Goal: Transaction & Acquisition: Purchase product/service

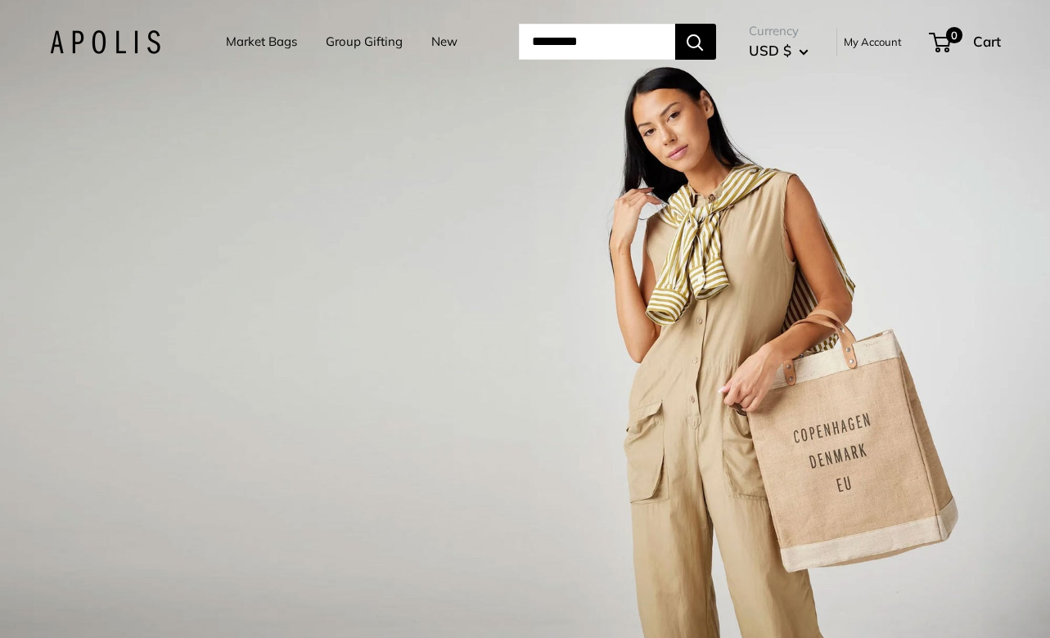
click at [262, 34] on link "Market Bags" at bounding box center [261, 41] width 71 height 23
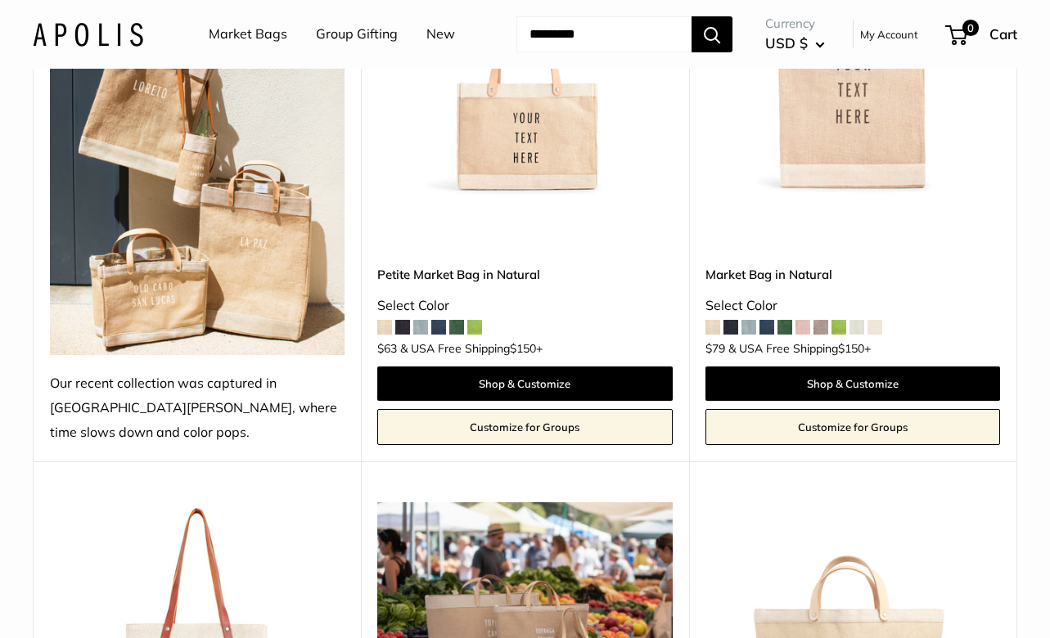
scroll to position [893, 0]
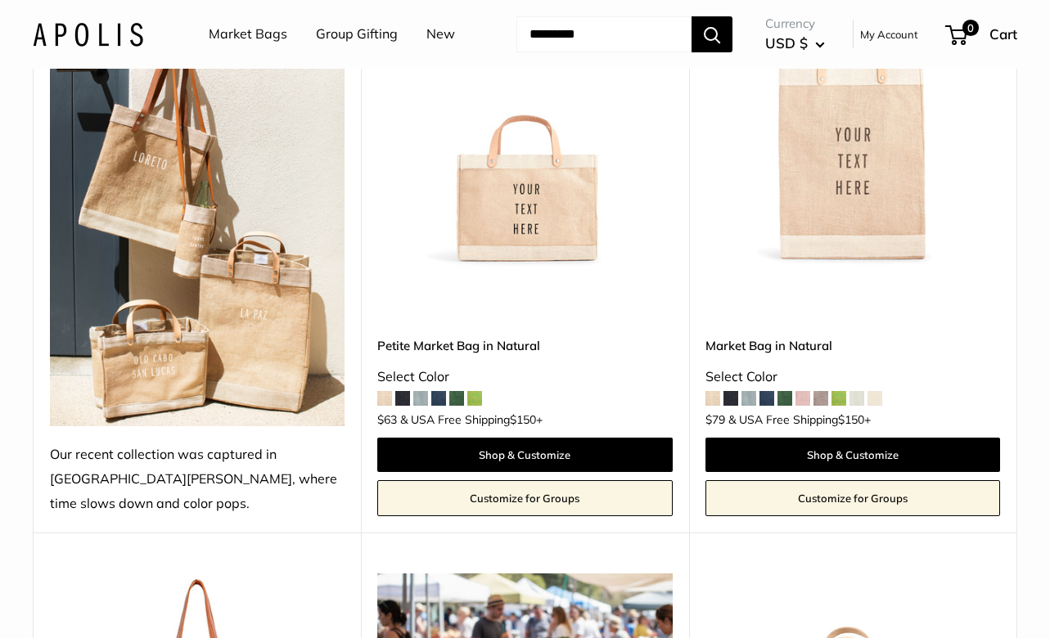
click at [0, 0] on img at bounding box center [0, 0] width 0 height 0
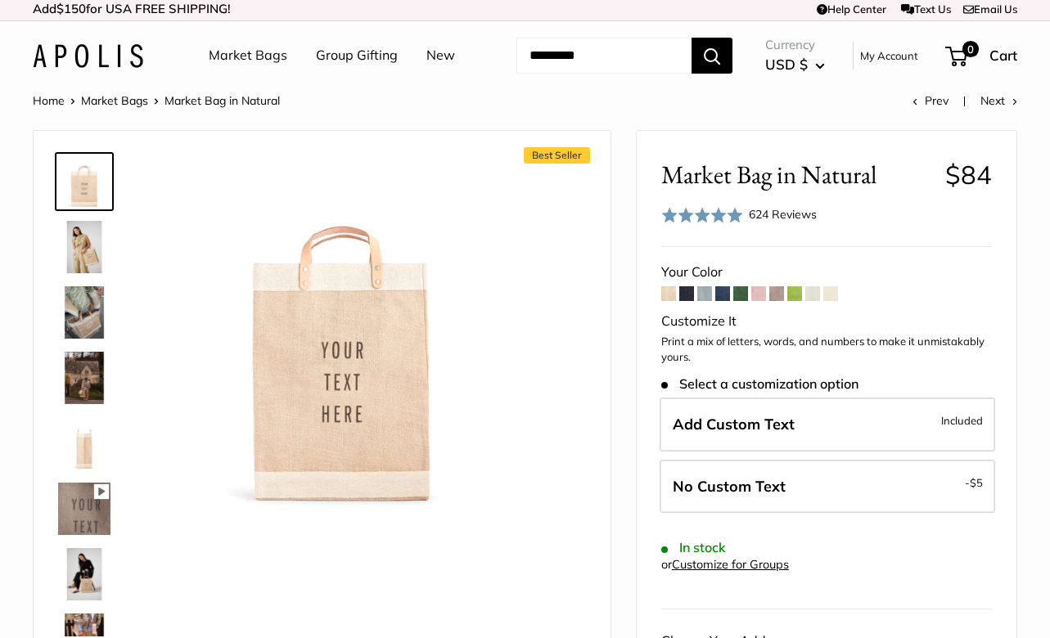
scroll to position [68, 0]
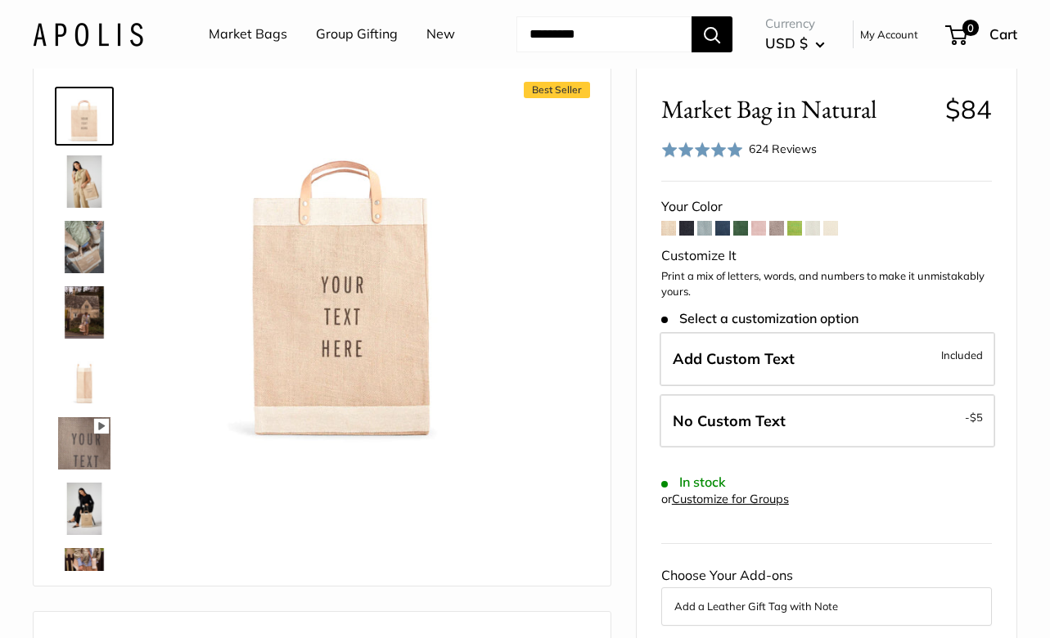
click at [81, 187] on img at bounding box center [84, 181] width 52 height 52
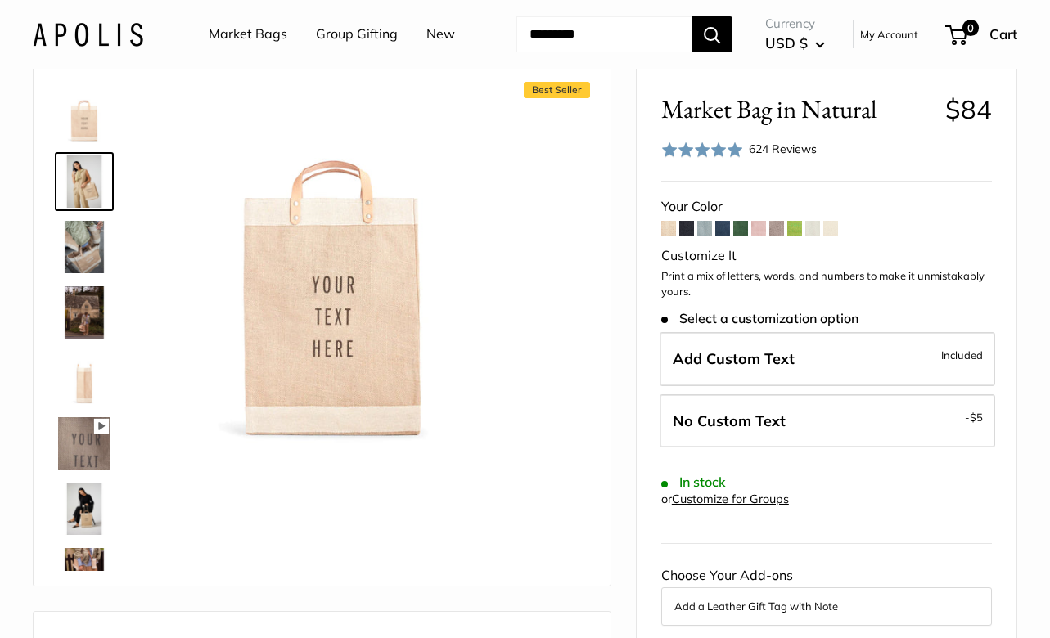
scroll to position [0, 0]
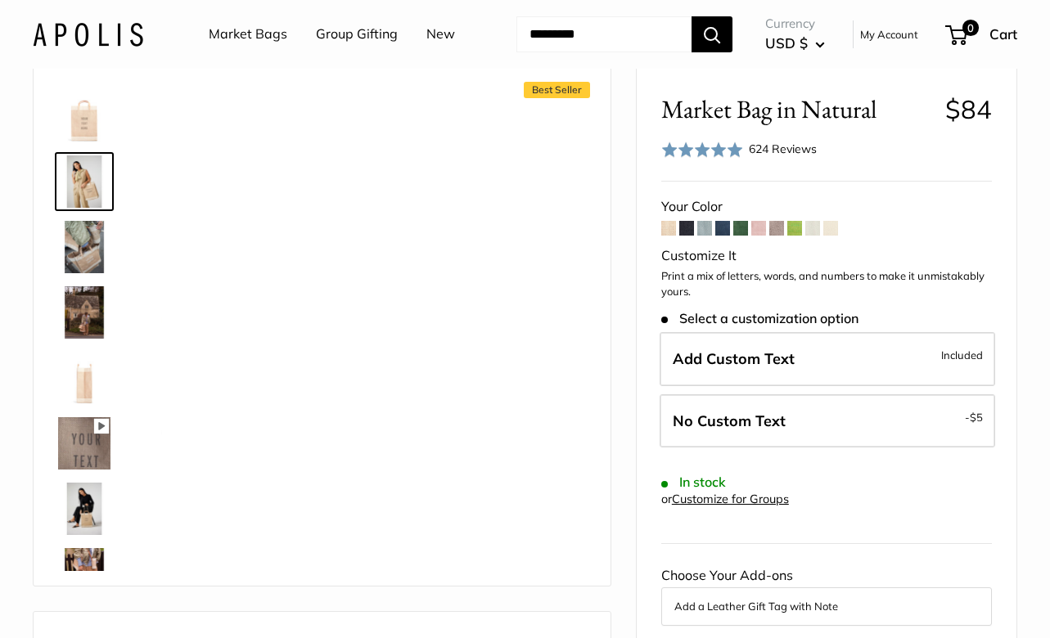
click at [80, 250] on img at bounding box center [84, 247] width 52 height 52
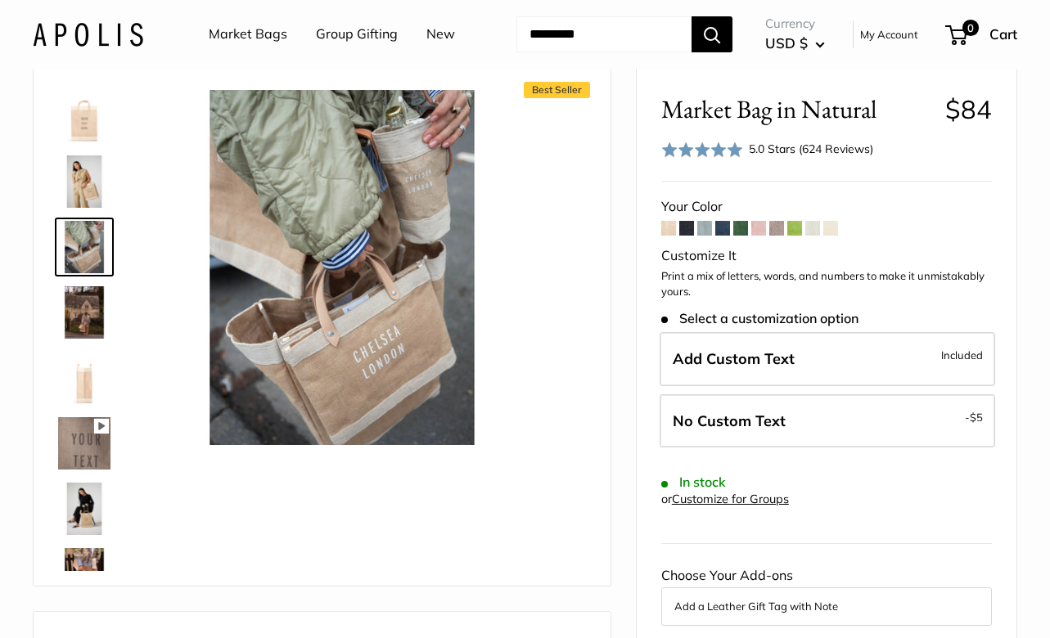
click at [78, 316] on img at bounding box center [84, 312] width 52 height 52
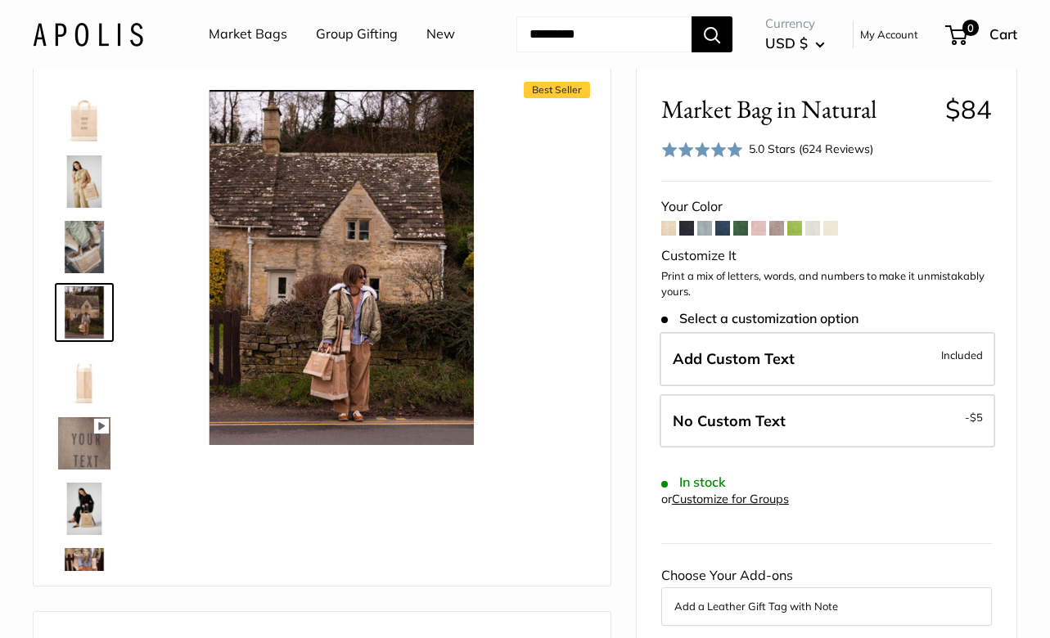
click at [95, 389] on img at bounding box center [84, 378] width 52 height 52
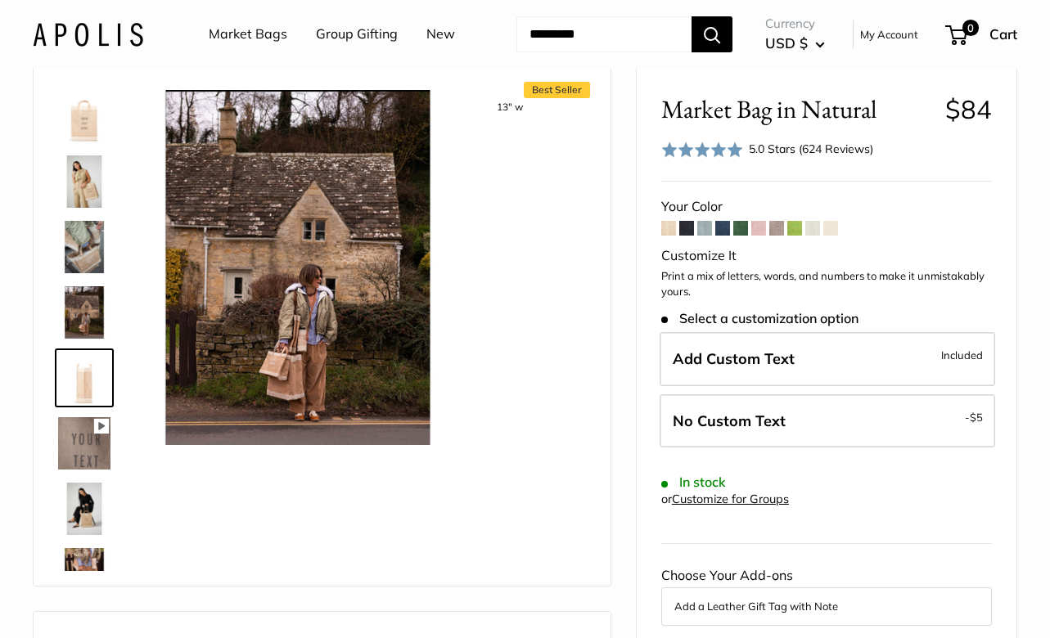
scroll to position [51, 0]
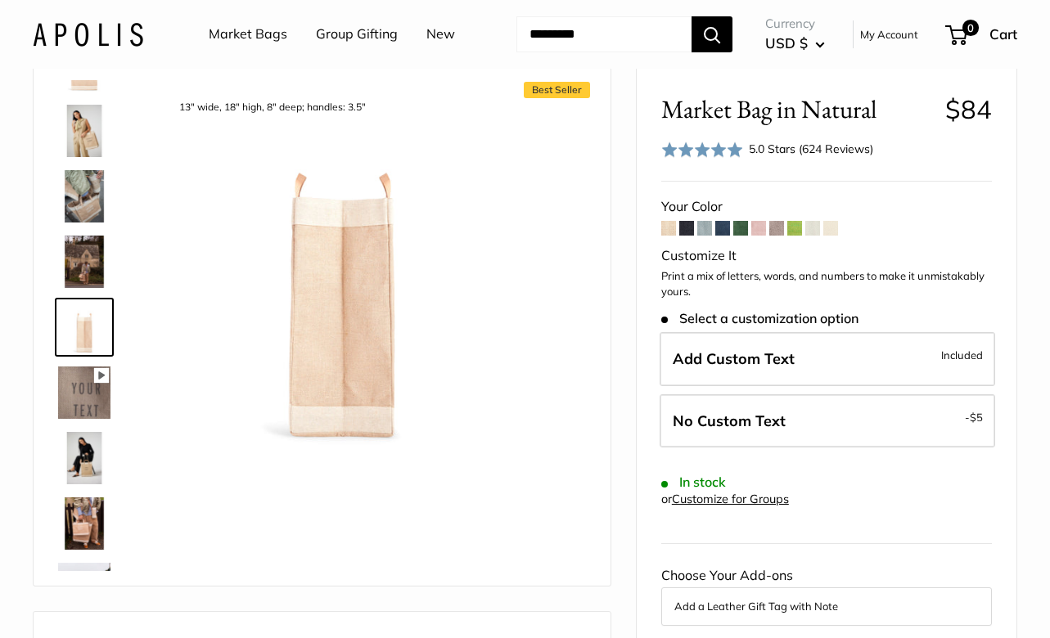
click at [84, 439] on img at bounding box center [84, 458] width 52 height 52
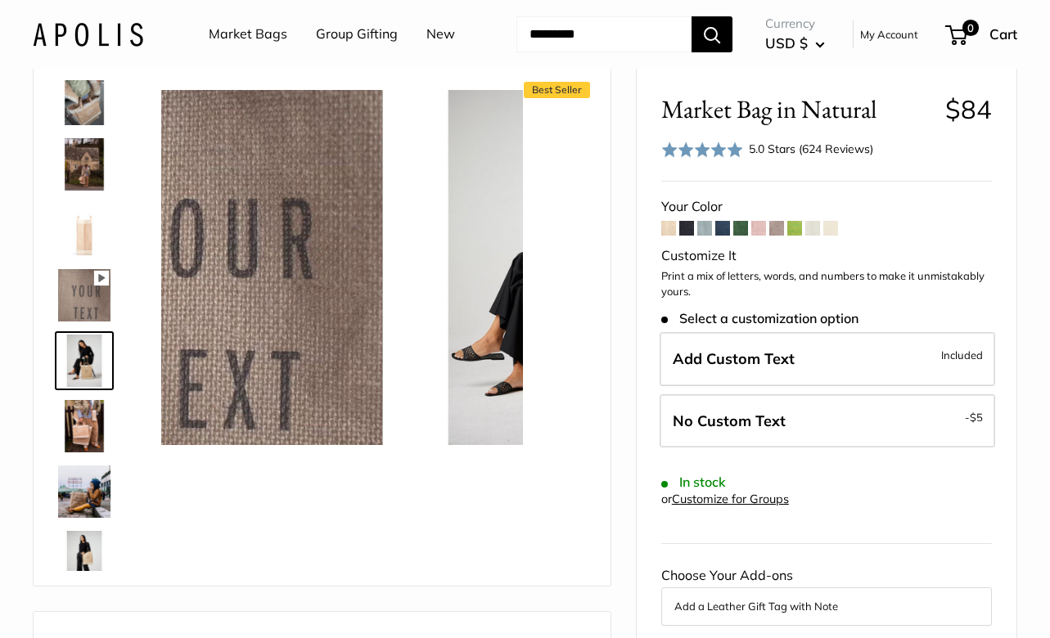
scroll to position [182, 0]
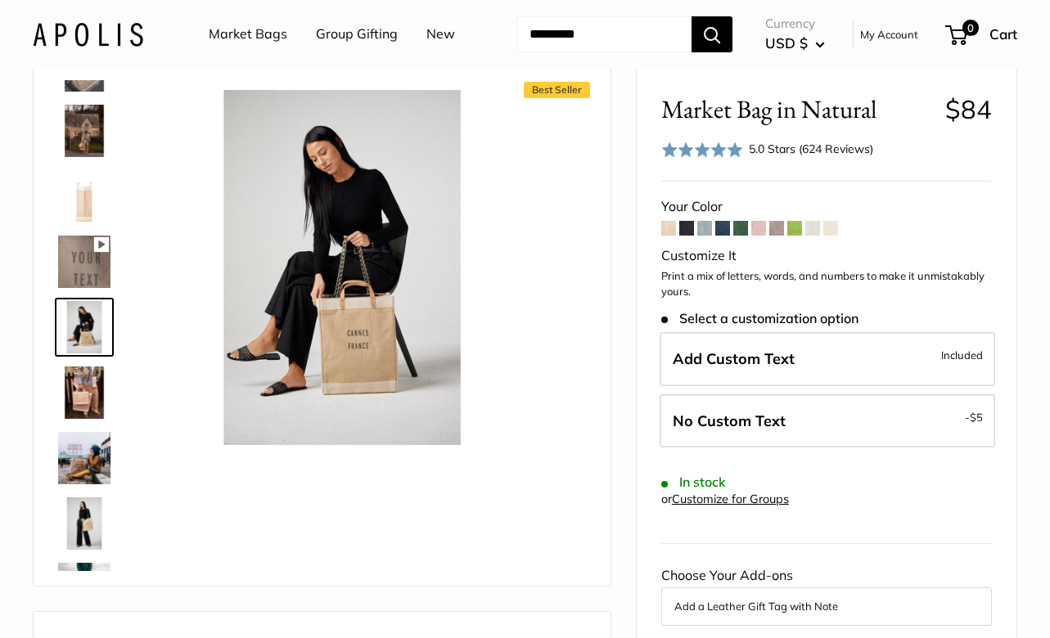
click at [88, 475] on img at bounding box center [84, 458] width 52 height 52
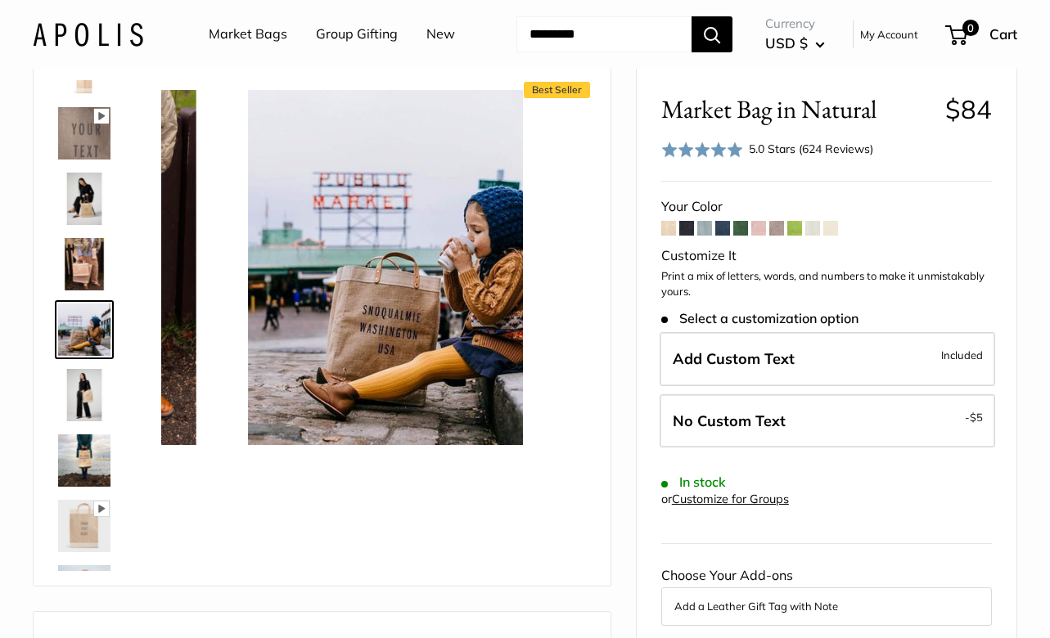
scroll to position [313, 0]
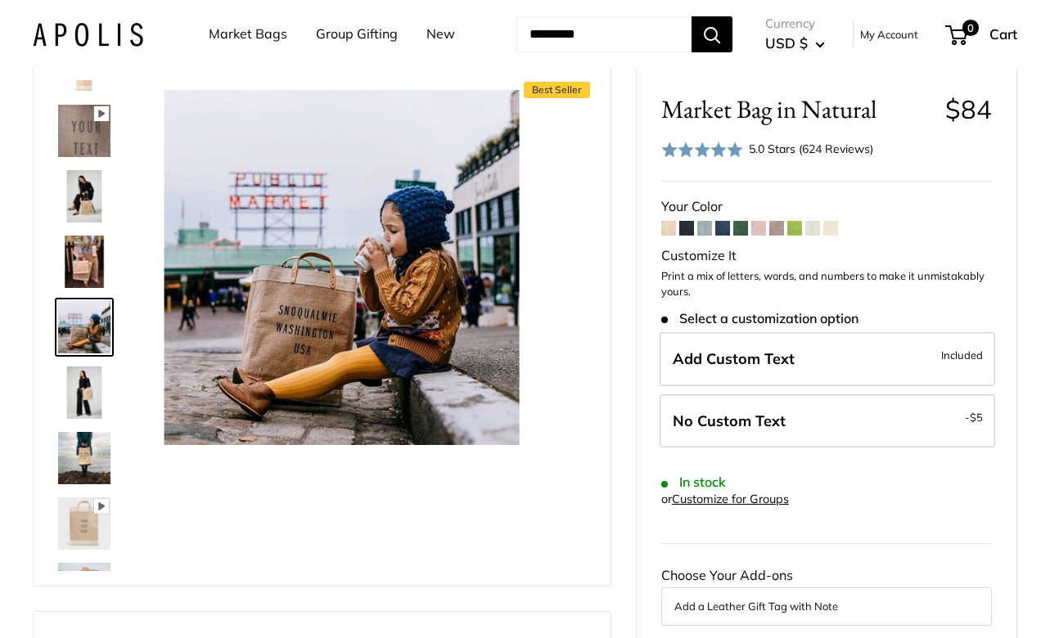
click at [79, 507] on img at bounding box center [84, 524] width 52 height 52
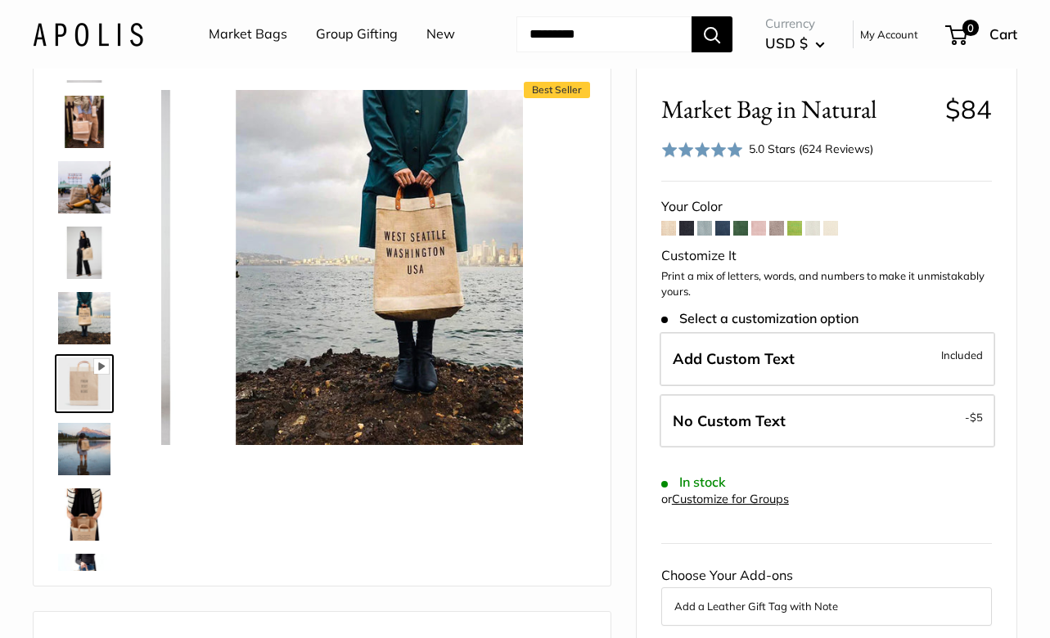
scroll to position [509, 0]
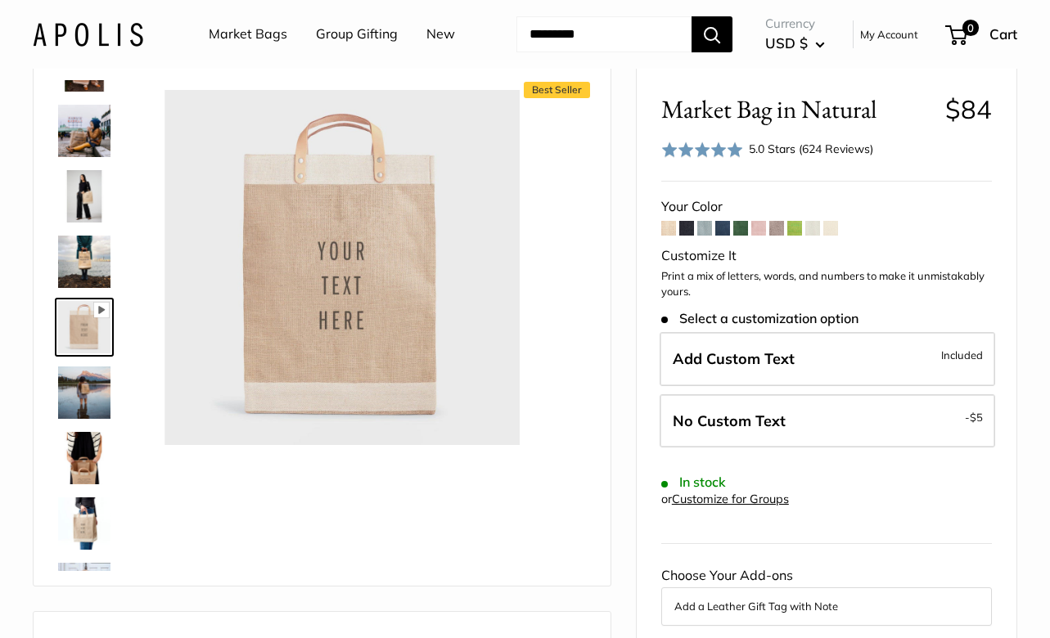
click at [79, 550] on link at bounding box center [84, 523] width 59 height 59
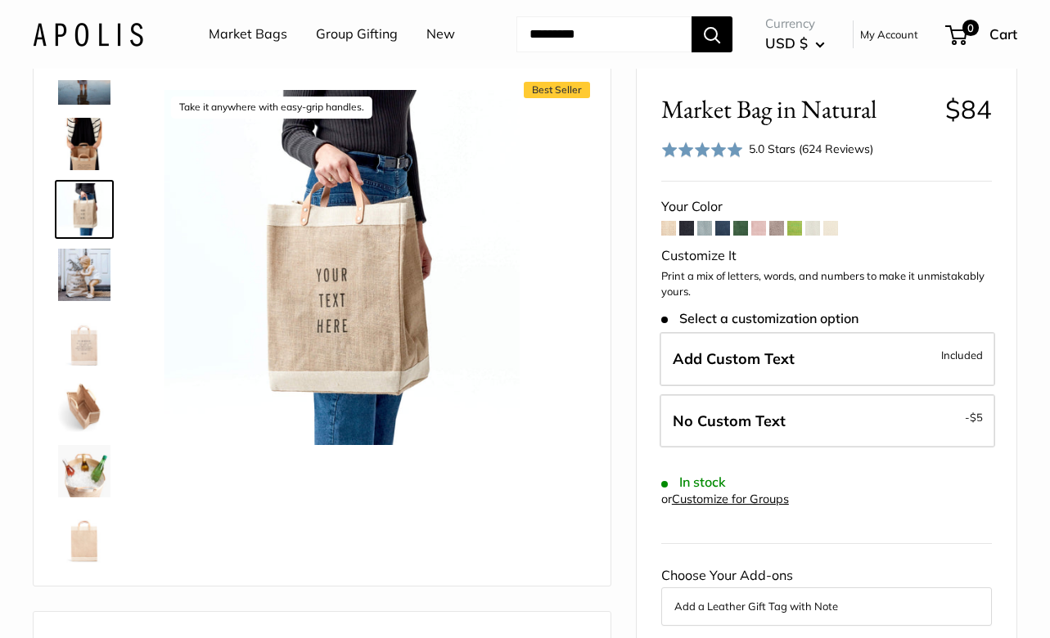
scroll to position [826, 0]
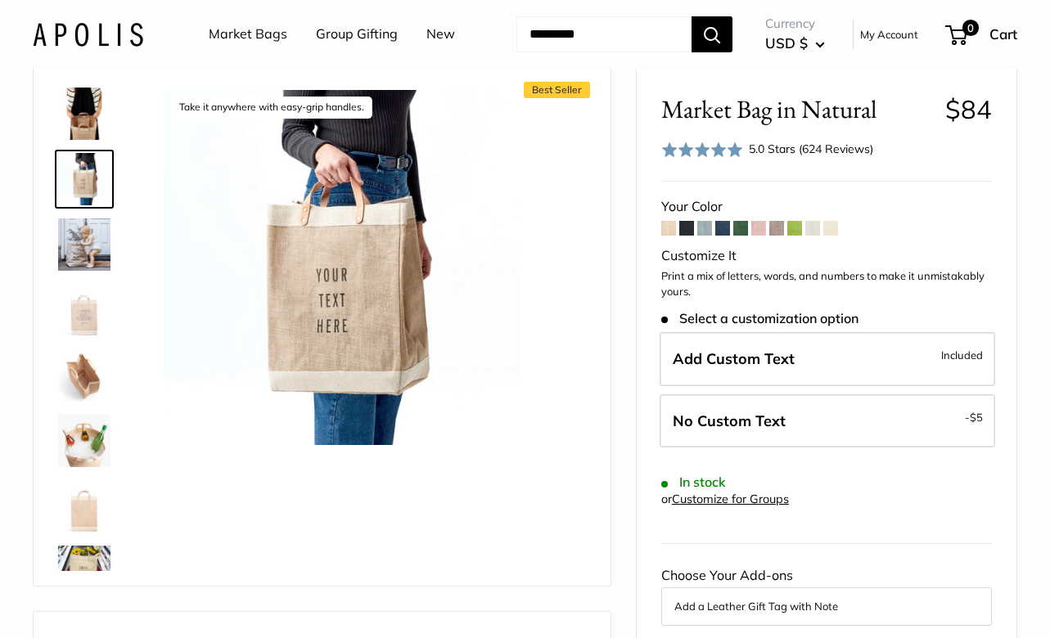
click at [78, 498] on img at bounding box center [84, 506] width 52 height 52
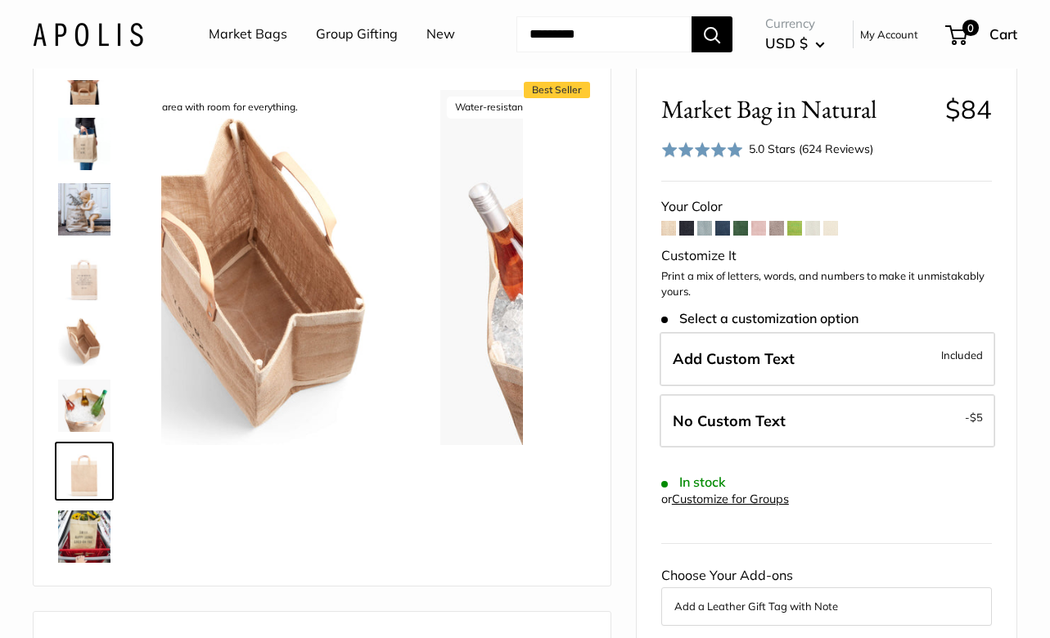
scroll to position [890, 0]
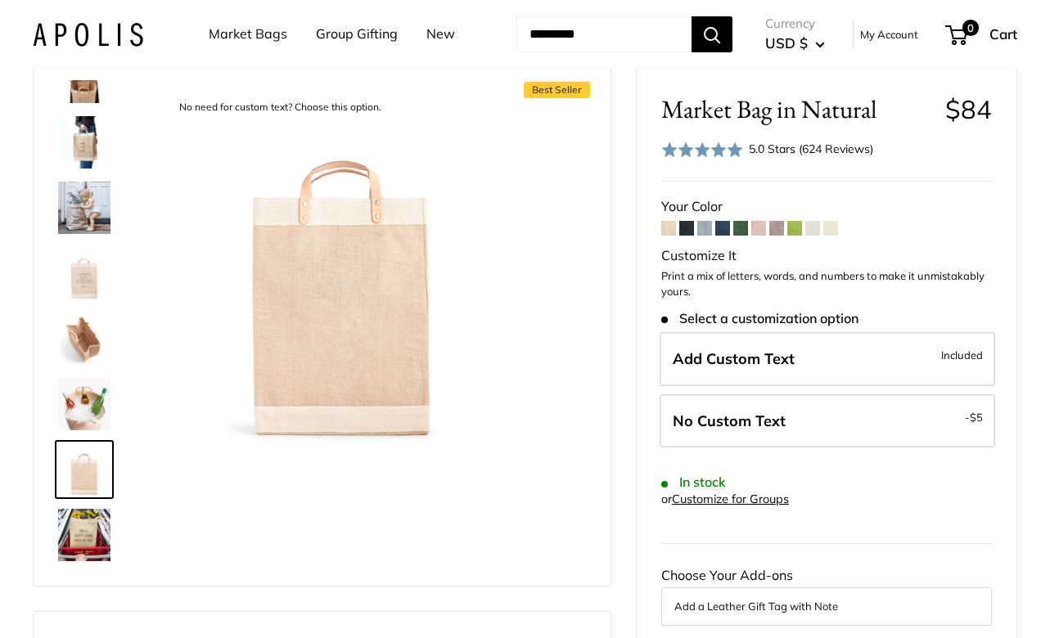
click at [78, 519] on img at bounding box center [84, 535] width 52 height 52
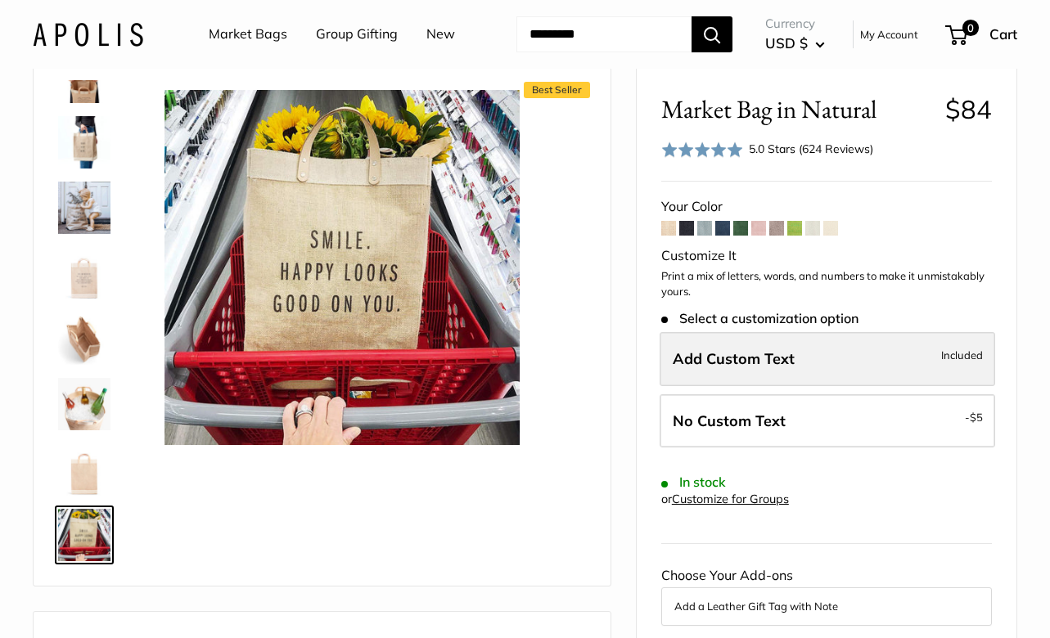
click at [788, 354] on span "Add Custom Text" at bounding box center [734, 358] width 122 height 19
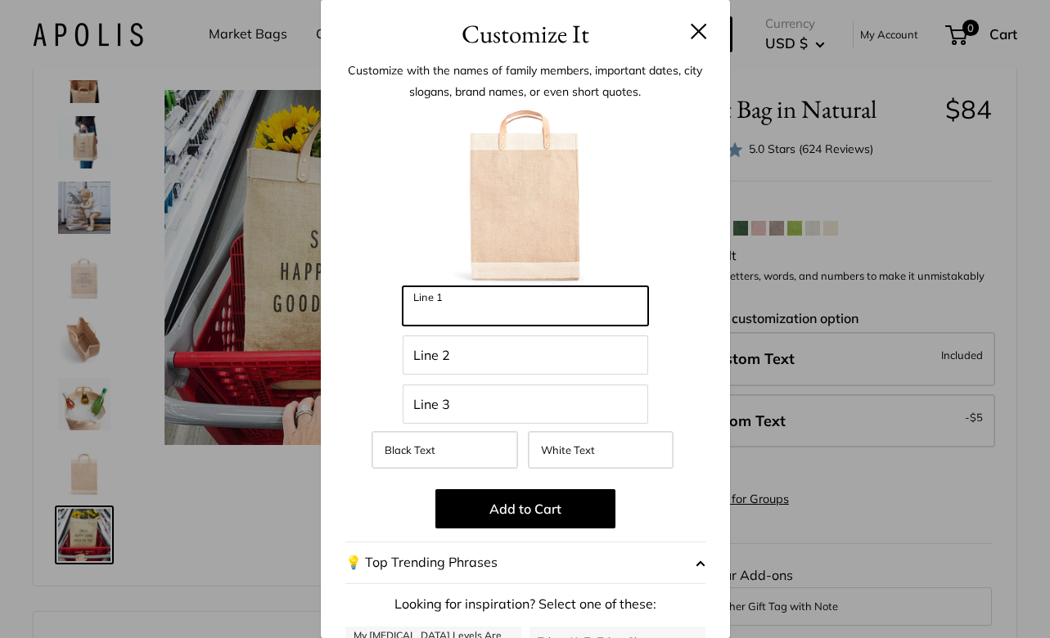
click at [534, 310] on input "Line 1" at bounding box center [525, 305] width 245 height 39
type input "**********"
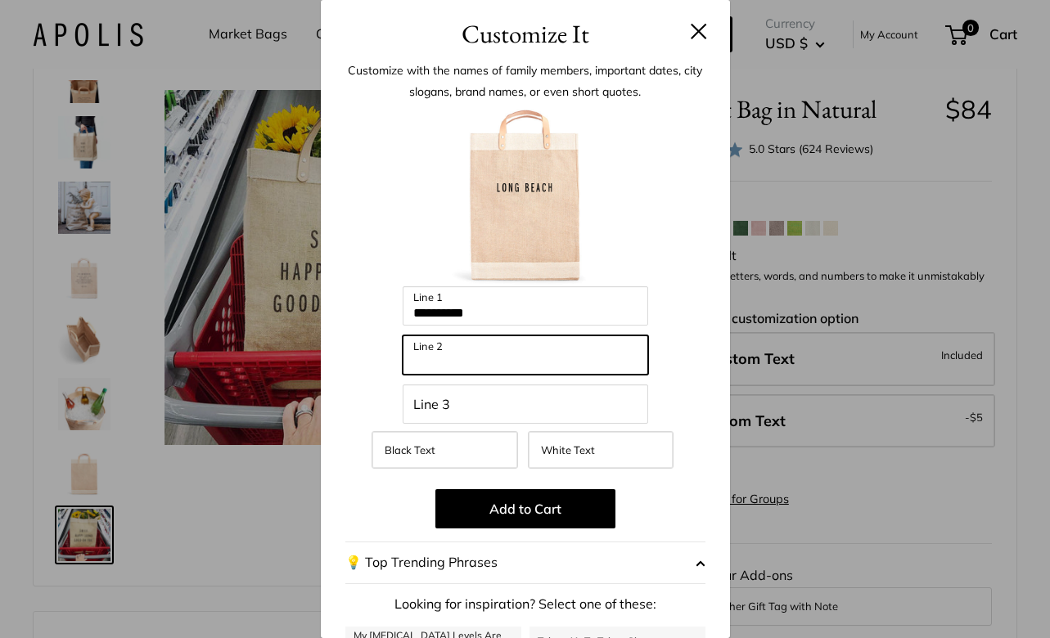
click at [484, 355] on input "Line 2" at bounding box center [525, 354] width 245 height 39
type input "**********"
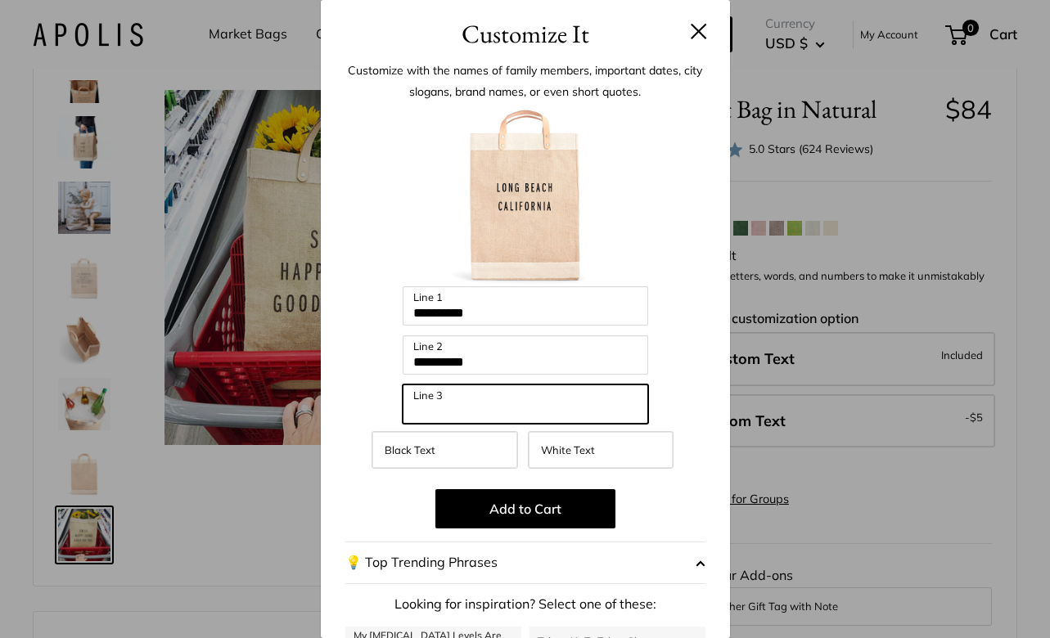
click at [489, 403] on input "Line 3" at bounding box center [525, 404] width 245 height 39
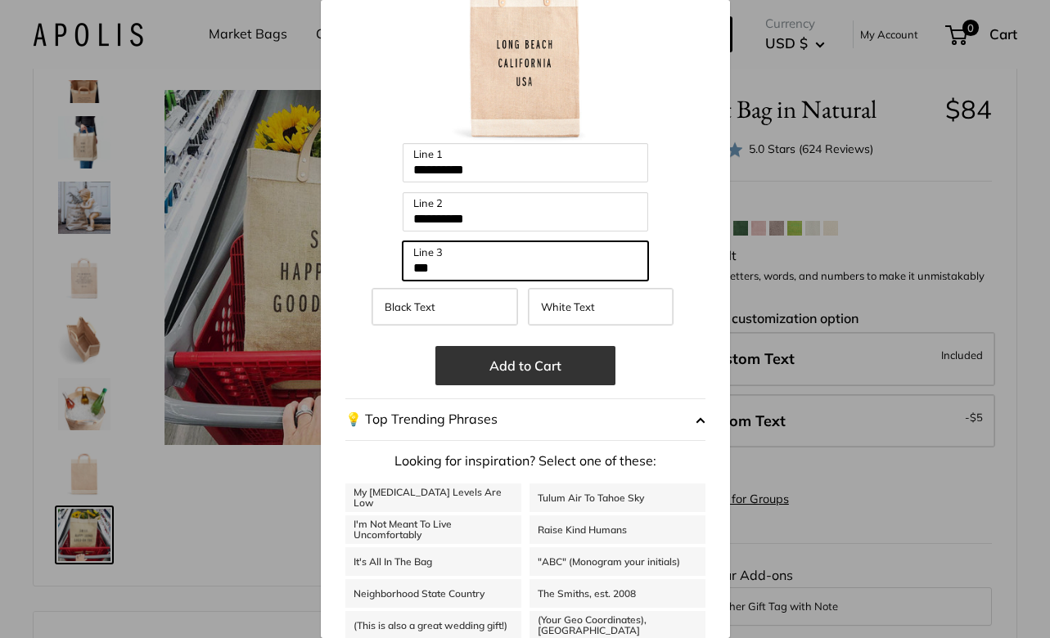
scroll to position [142, 0]
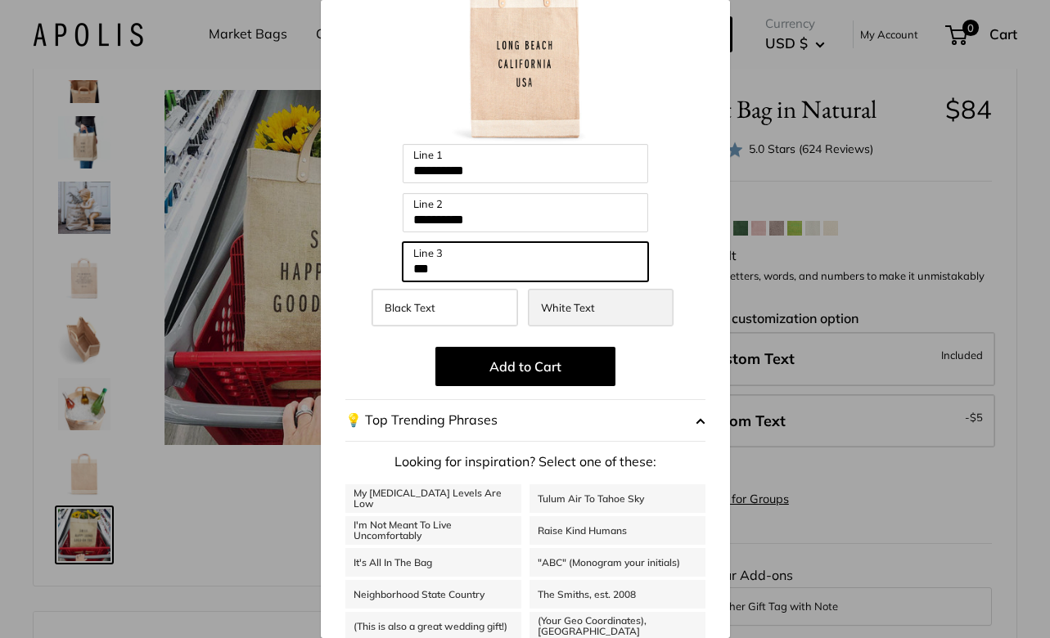
type input "***"
click at [561, 312] on span "White Text" at bounding box center [568, 307] width 54 height 13
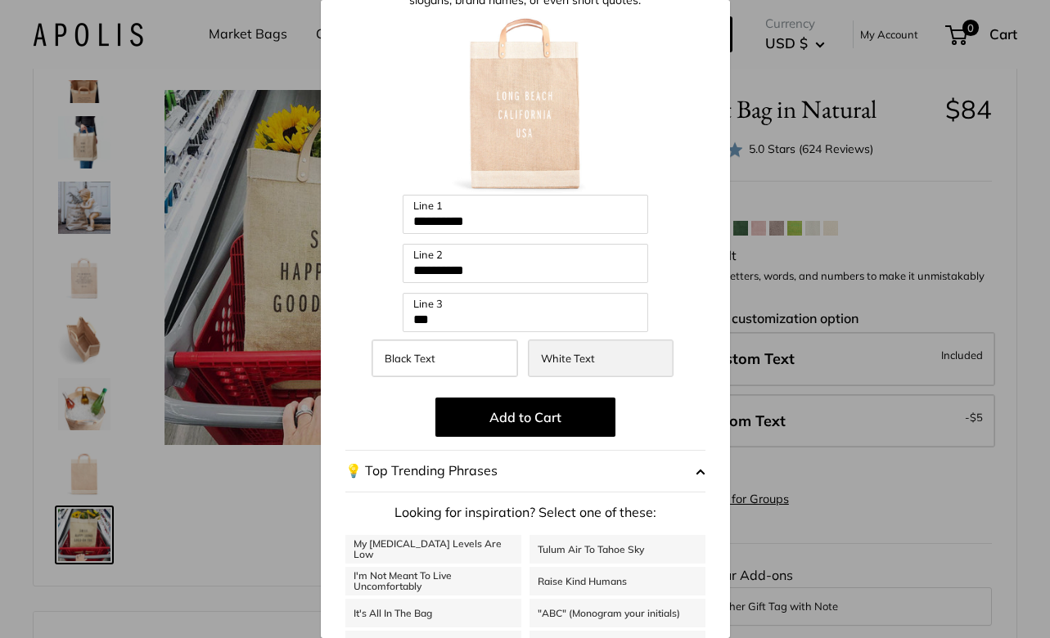
scroll to position [74, 0]
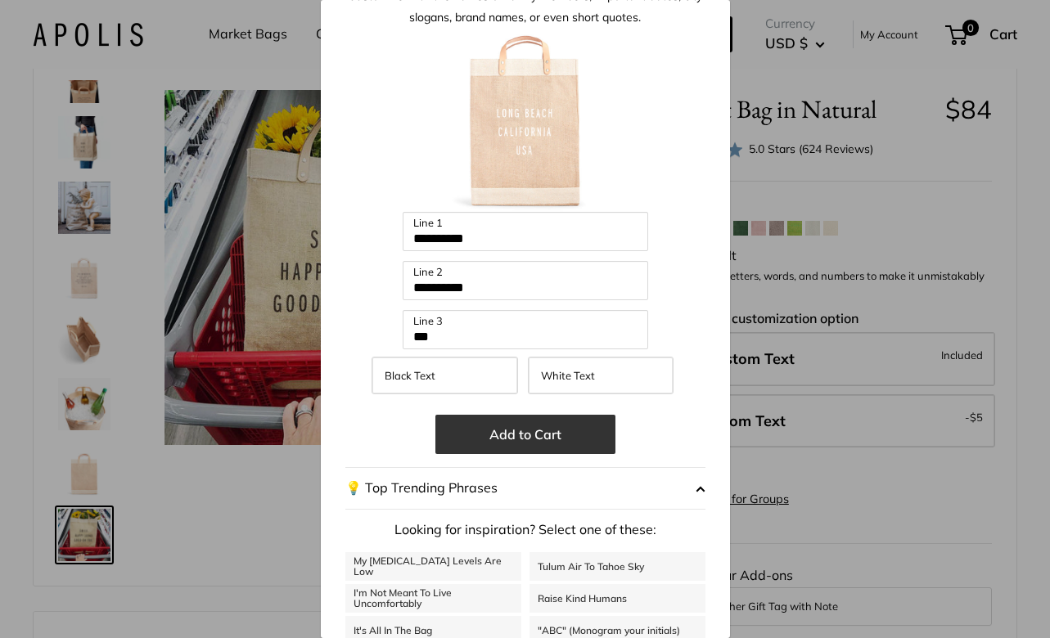
click at [523, 428] on button "Add to Cart" at bounding box center [525, 434] width 180 height 39
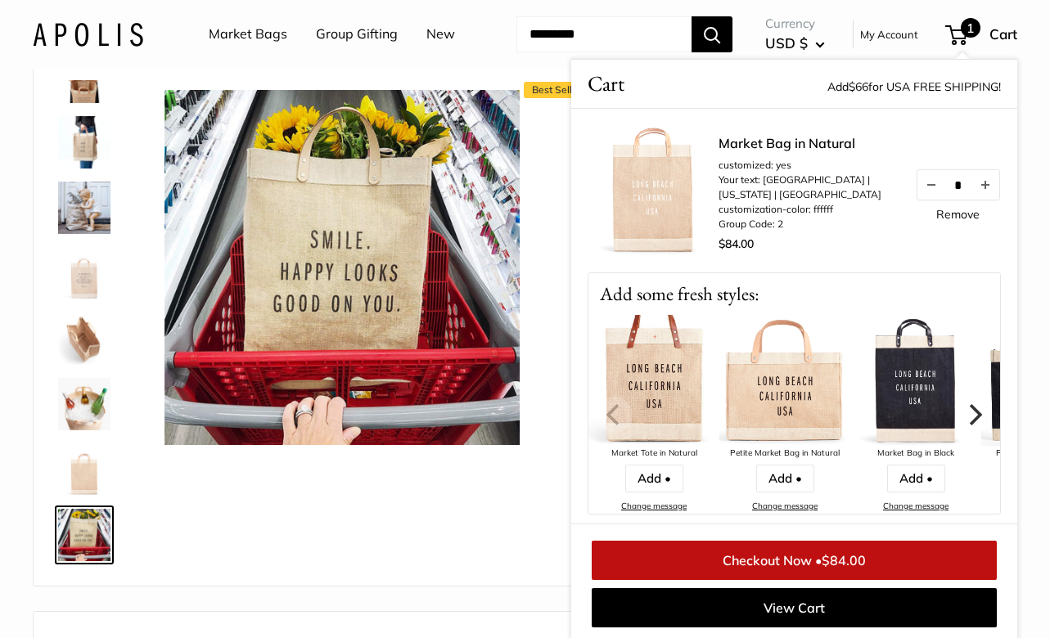
click at [976, 415] on icon "Next" at bounding box center [973, 413] width 21 height 21
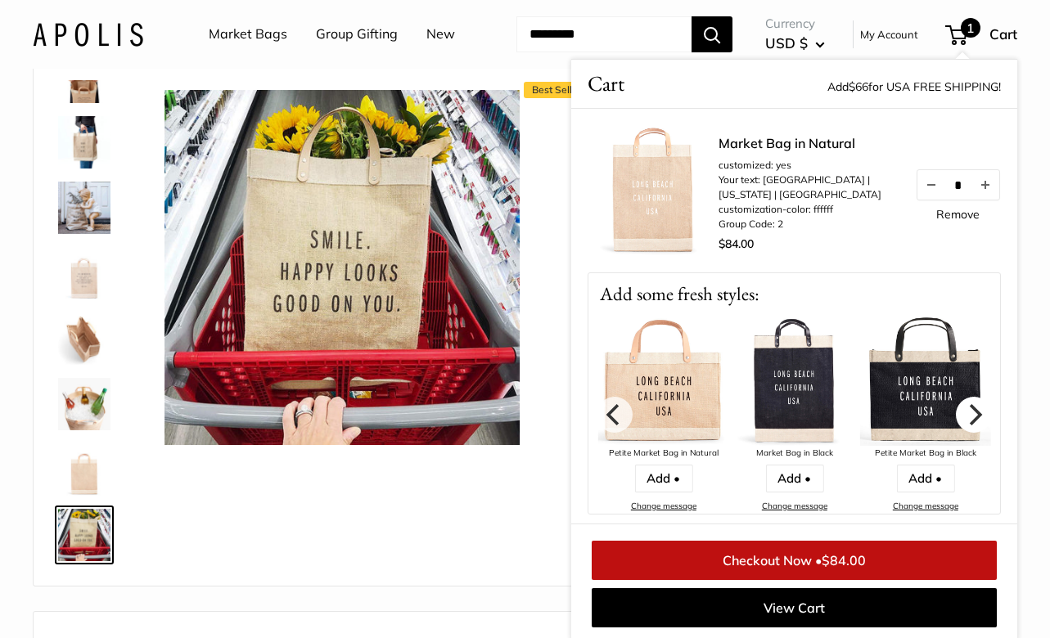
click at [976, 415] on icon "Next" at bounding box center [973, 413] width 21 height 21
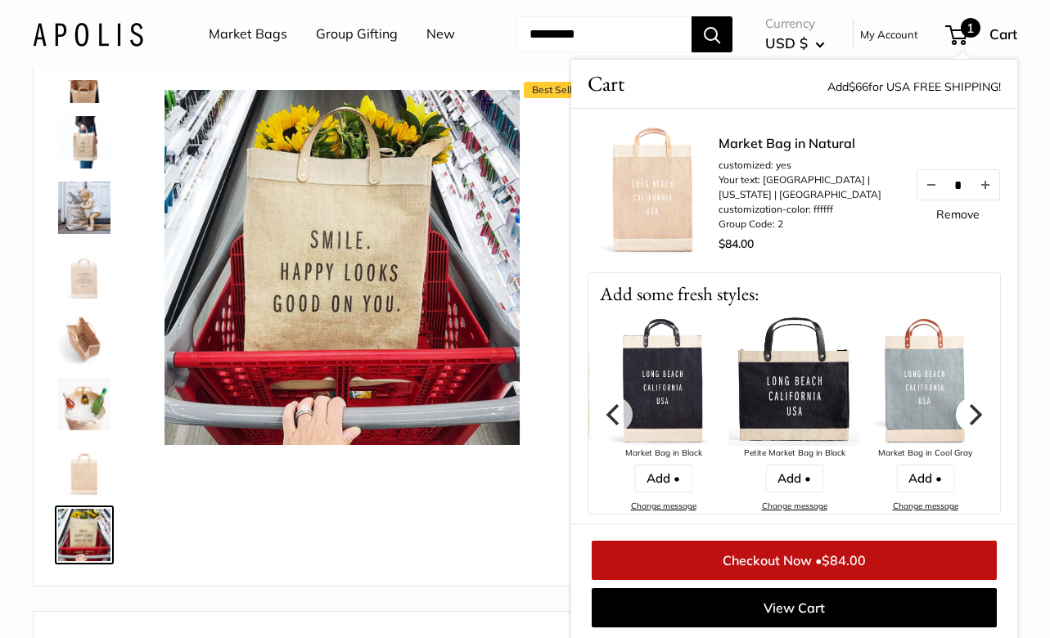
click at [976, 415] on icon "Next" at bounding box center [973, 413] width 21 height 21
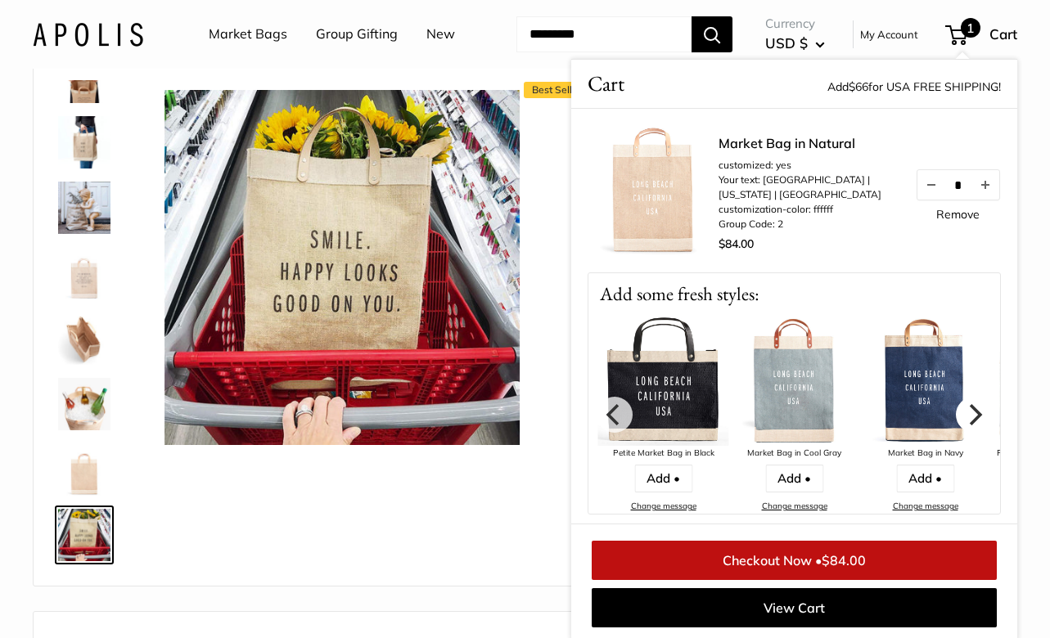
click at [975, 415] on icon "Next" at bounding box center [973, 413] width 21 height 21
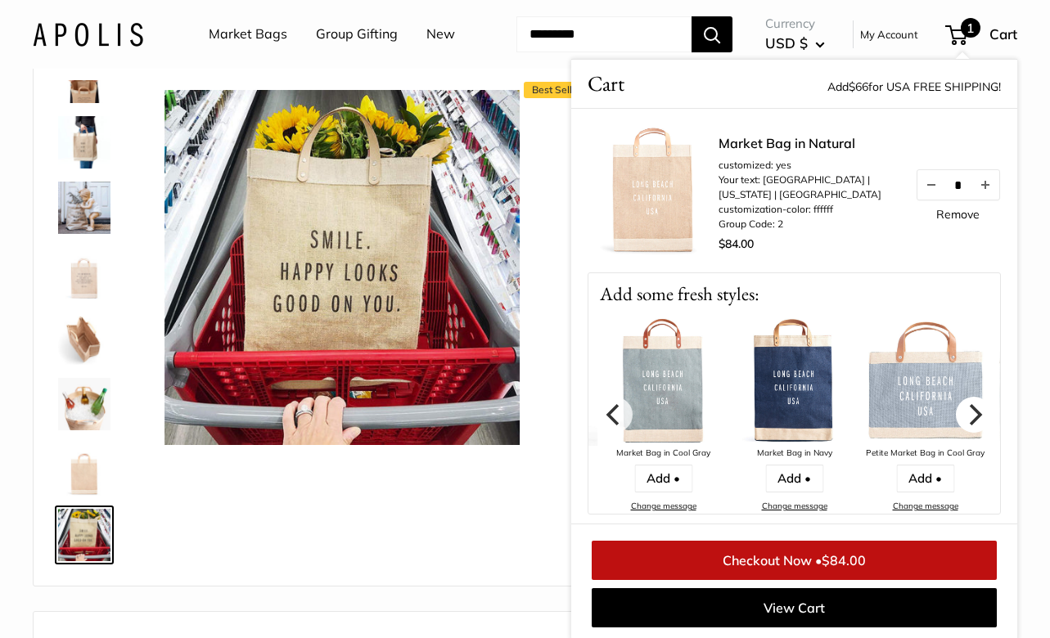
click at [978, 412] on icon "Next" at bounding box center [976, 413] width 13 height 21
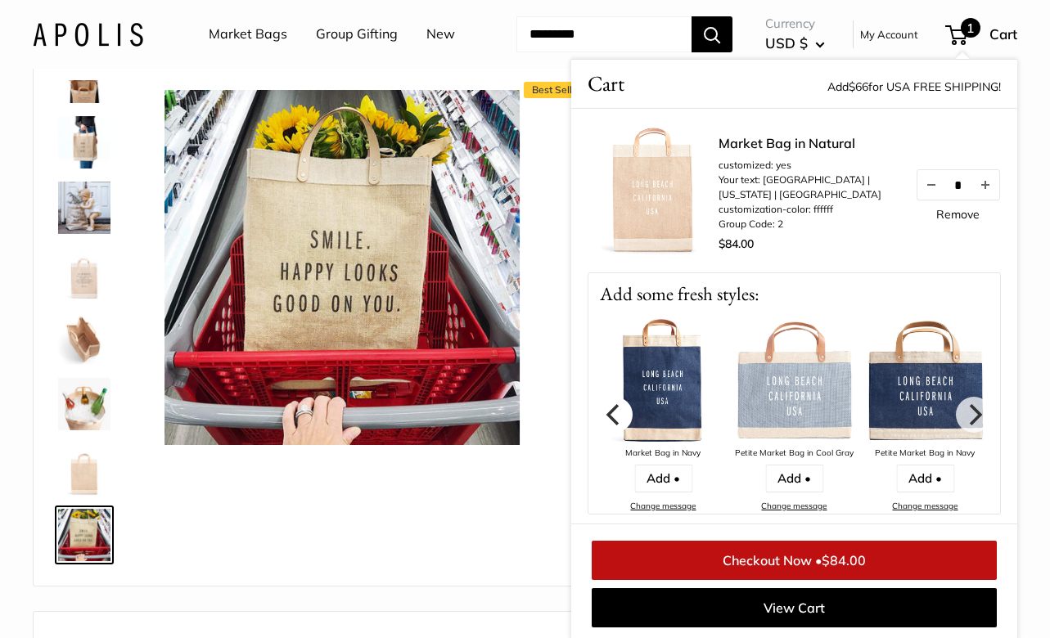
click at [620, 412] on icon "Previous" at bounding box center [614, 413] width 21 height 21
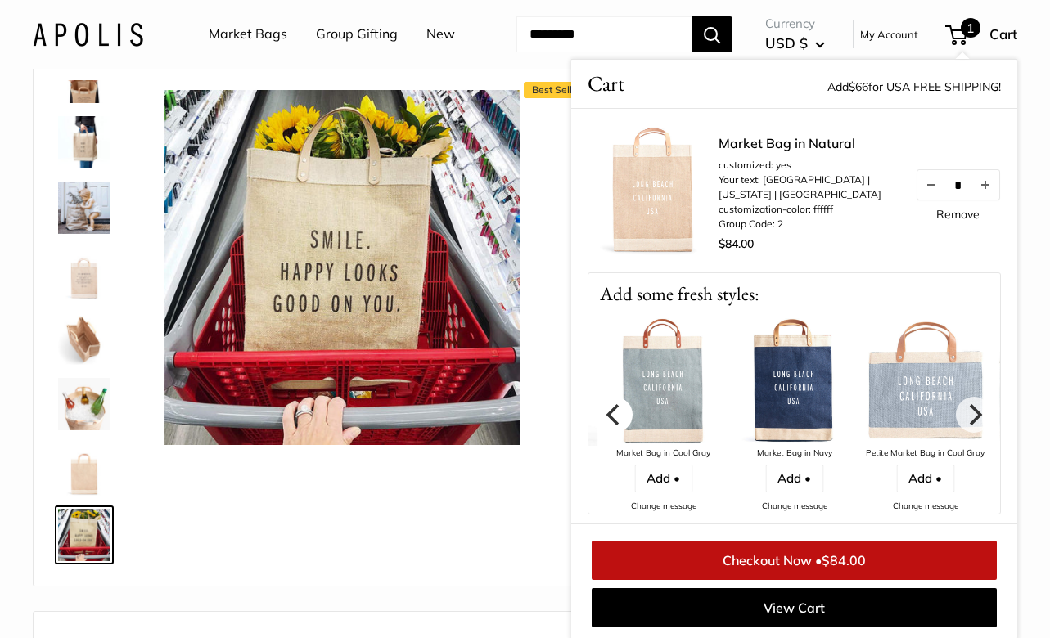
click at [622, 416] on icon "Previous" at bounding box center [614, 413] width 21 height 21
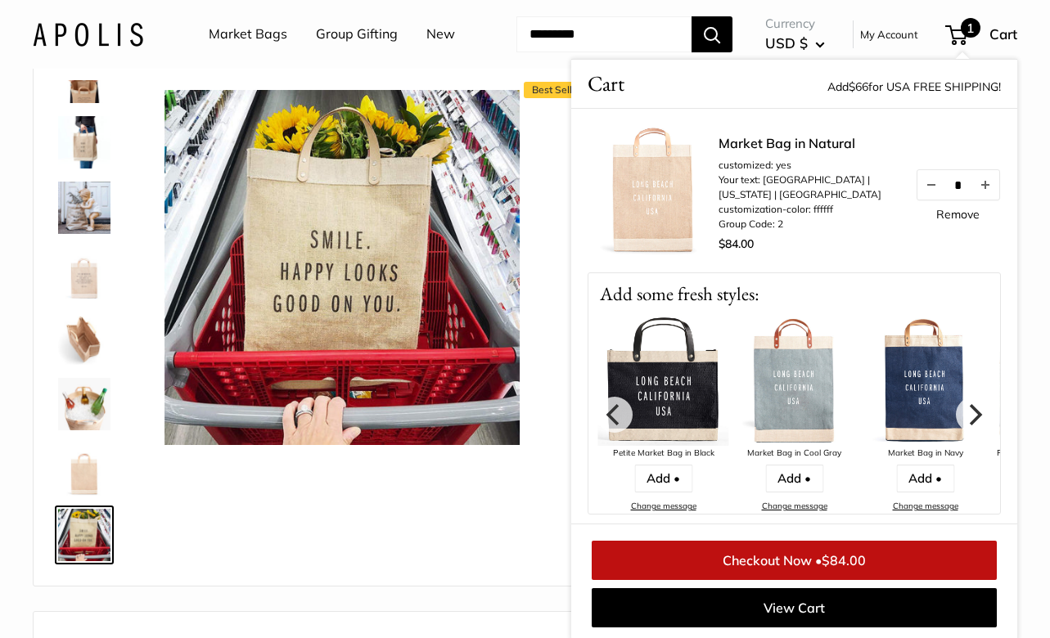
click at [813, 388] on img at bounding box center [794, 380] width 131 height 131
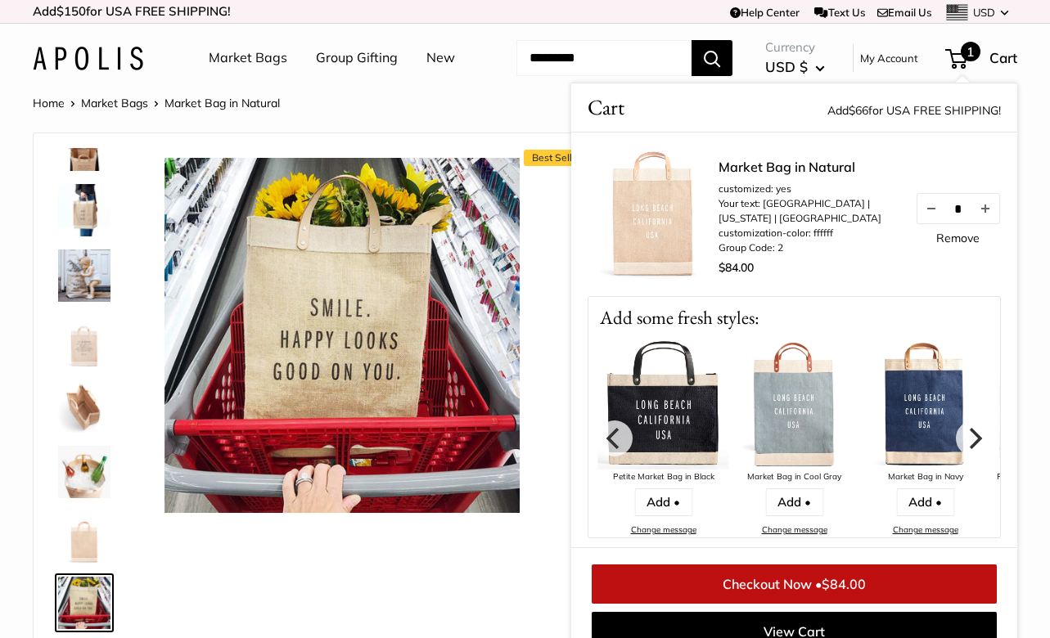
click at [802, 399] on img at bounding box center [794, 404] width 131 height 131
click at [797, 502] on link "Add •" at bounding box center [794, 503] width 58 height 28
click at [796, 406] on img at bounding box center [794, 404] width 131 height 131
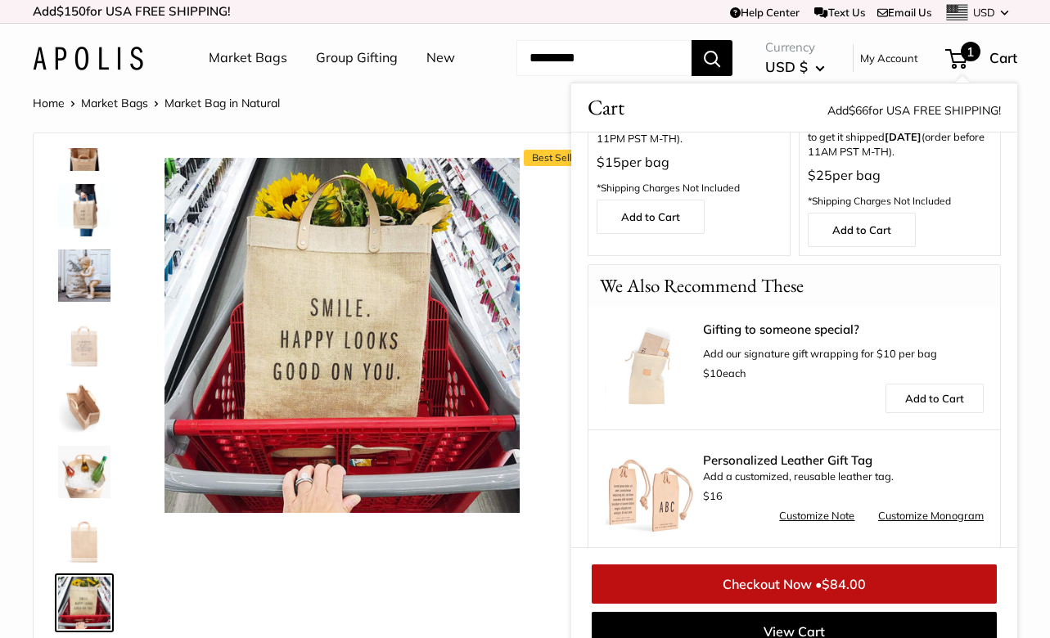
scroll to position [500, 0]
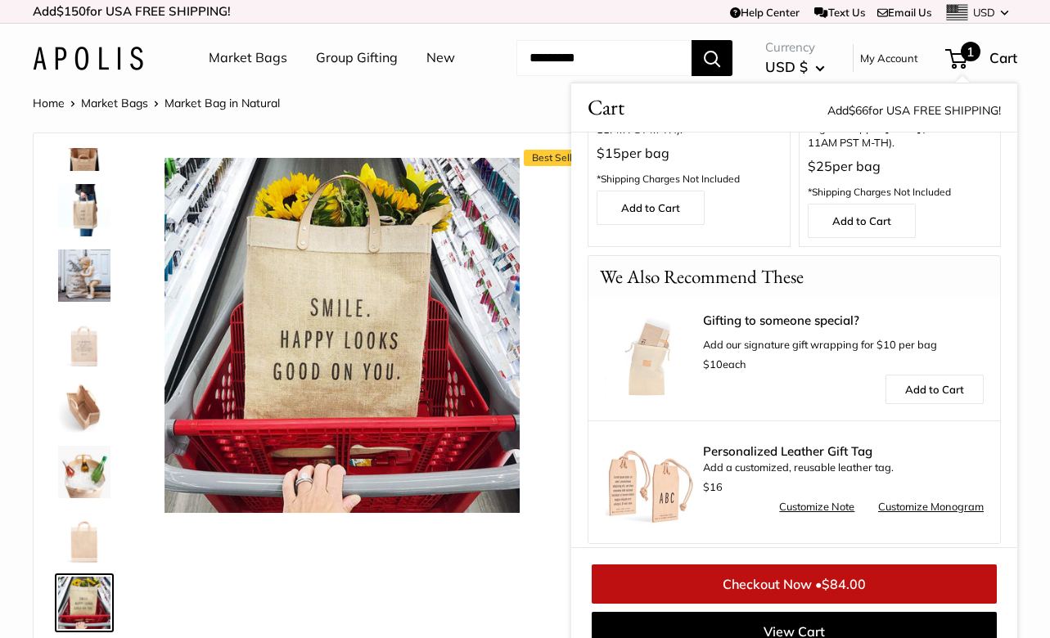
click at [778, 591] on link "Checkout Now • $84.00" at bounding box center [794, 584] width 405 height 39
